Goal: Information Seeking & Learning: Learn about a topic

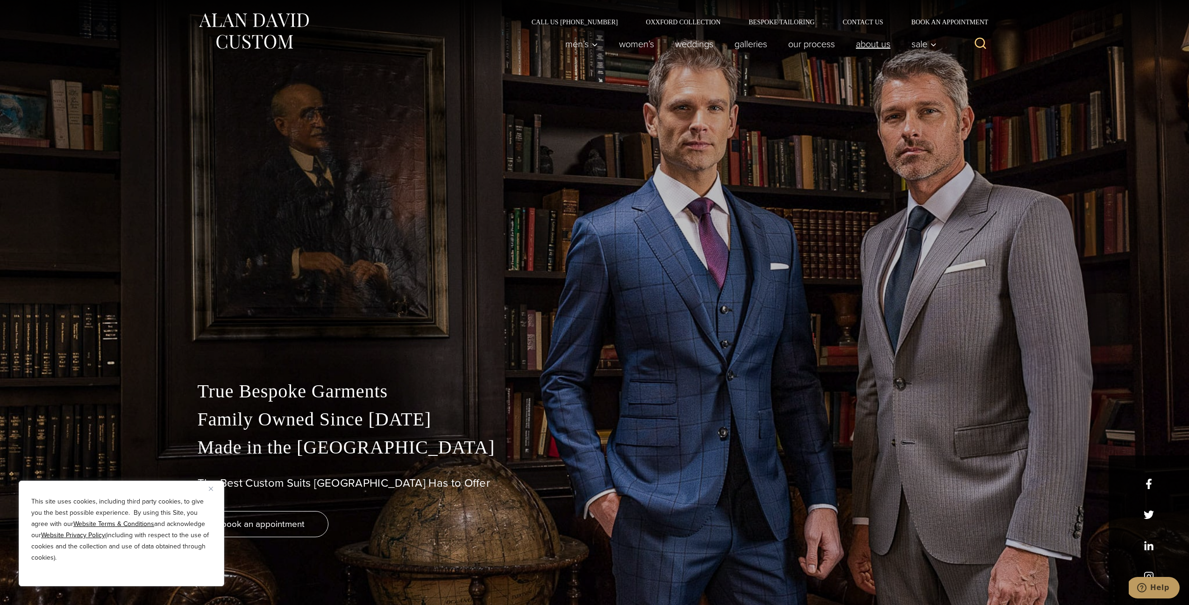
click at [871, 41] on link "About Us" at bounding box center [873, 44] width 56 height 19
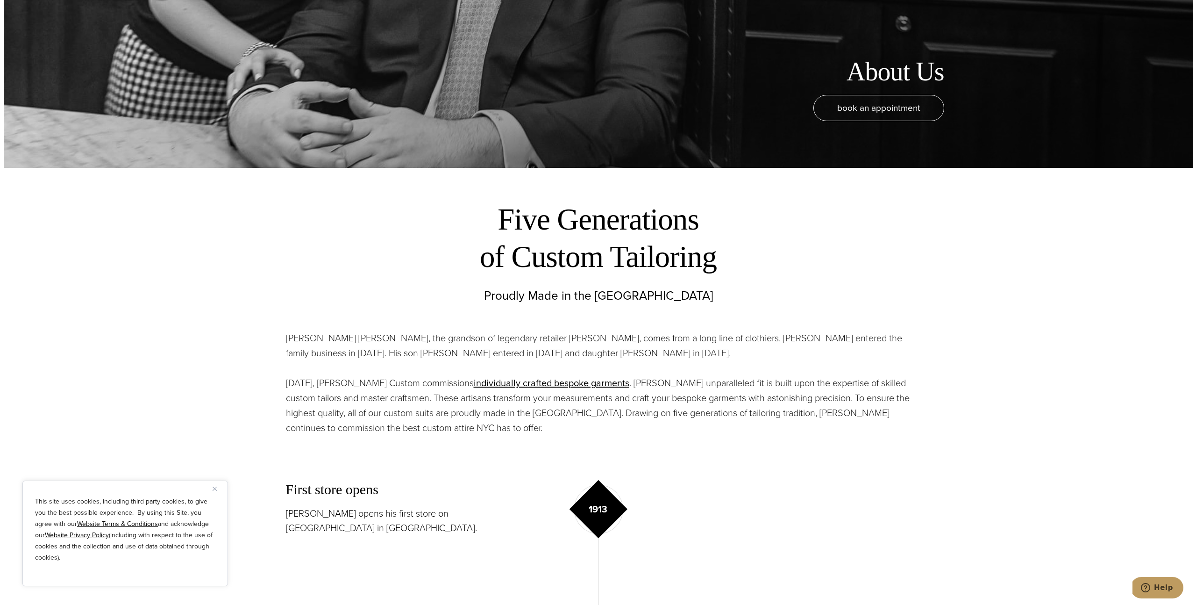
scroll to position [485, 0]
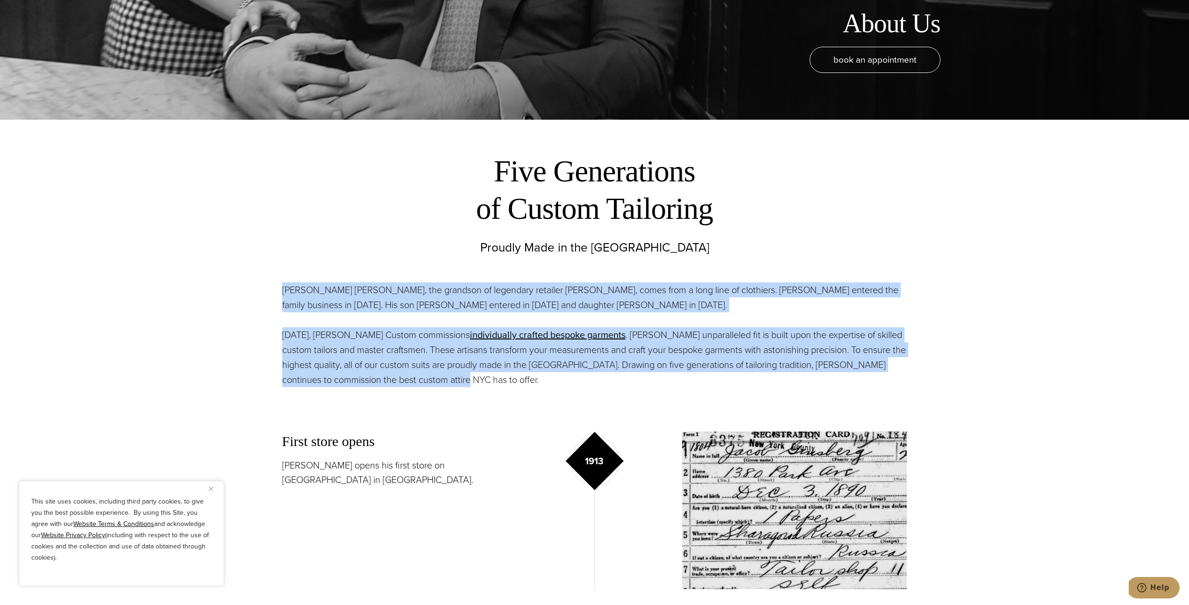
drag, startPoint x: 283, startPoint y: 291, endPoint x: 609, endPoint y: 383, distance: 339.3
click at [609, 383] on div "[PERSON_NAME] [PERSON_NAME], the grandson of legendary retailer [PERSON_NAME], …" at bounding box center [594, 334] width 625 height 105
copy div "[PERSON_NAME] [PERSON_NAME], the grandson of legendary retailer [PERSON_NAME], …"
